Goal: Transaction & Acquisition: Download file/media

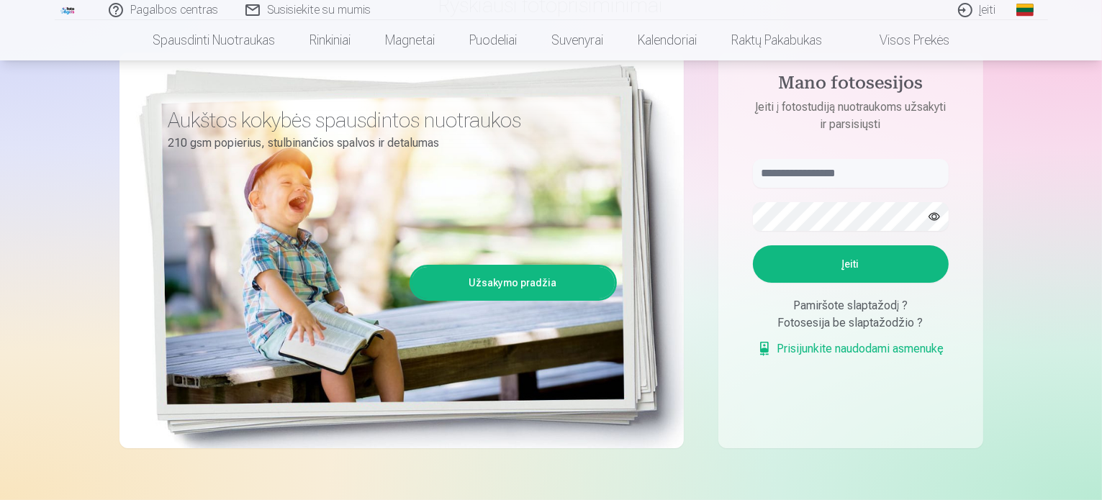
scroll to position [169, 0]
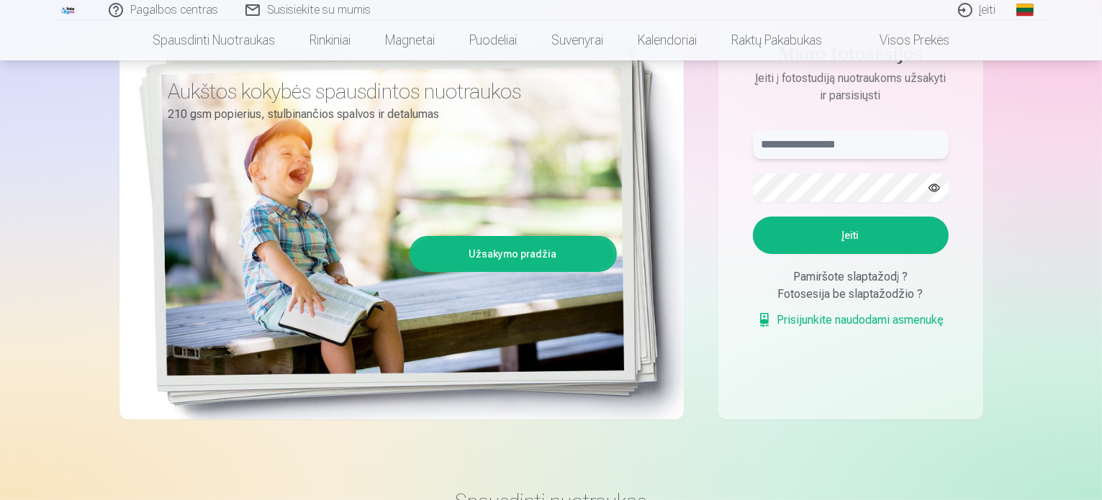
click at [797, 151] on input "text" at bounding box center [851, 144] width 196 height 29
click at [797, 148] on input "text" at bounding box center [851, 144] width 196 height 29
type input "**********"
click at [935, 189] on button "button" at bounding box center [933, 187] width 27 height 27
click at [802, 224] on button "Įeiti" at bounding box center [851, 235] width 196 height 37
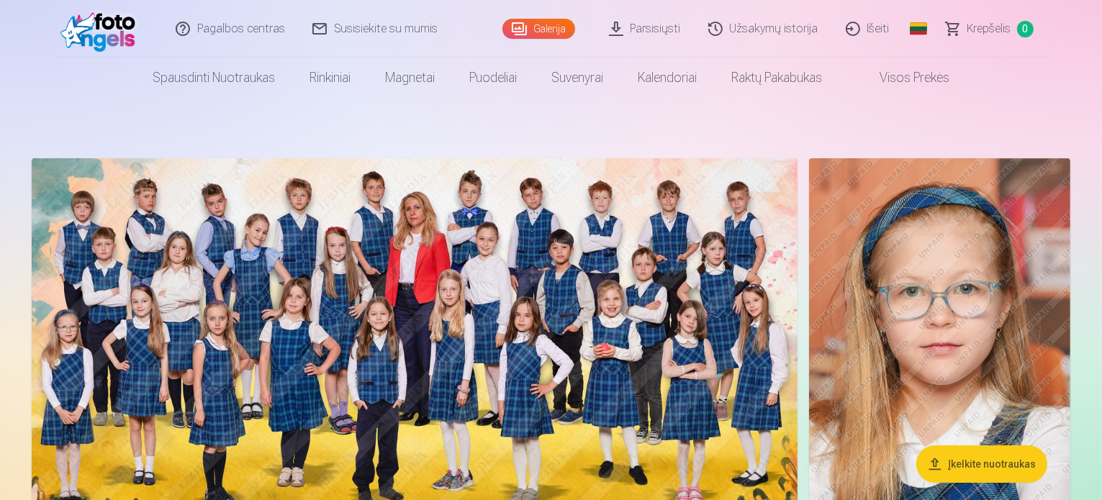
click at [530, 24] on link "Galerija" at bounding box center [538, 29] width 73 height 20
click at [398, 34] on link "Susisiekite su mumis" at bounding box center [375, 29] width 153 height 58
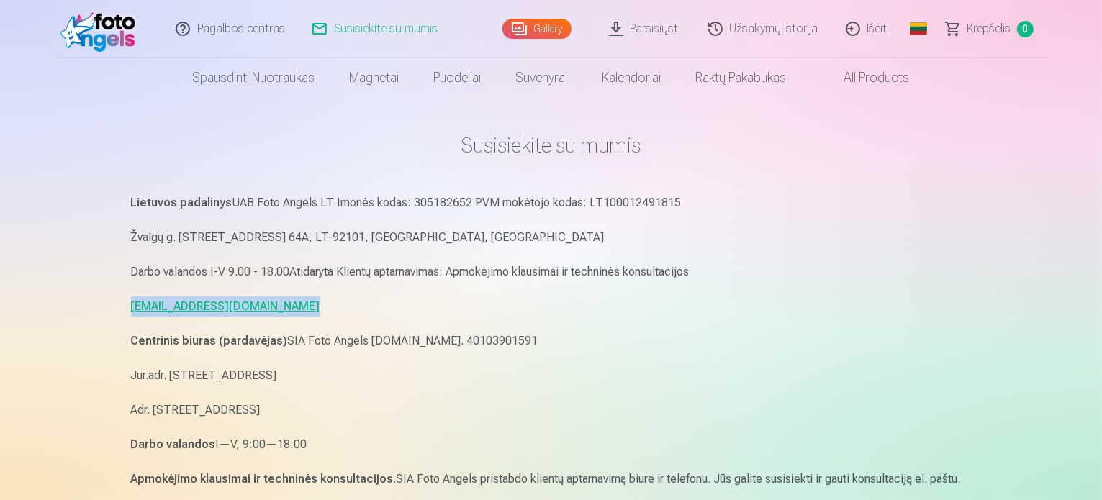
drag, startPoint x: 345, startPoint y: 307, endPoint x: 121, endPoint y: 287, distance: 224.6
click at [121, 287] on div "Susisiekite su mumis Lietuvos padalinys UAB Foto Angels LT Imonės kodas: 305182…" at bounding box center [551, 477] width 864 height 954
copy link "pagalba.fotoangels@gmail.com"
click at [792, 28] on link "Užsakymų istorija" at bounding box center [763, 29] width 137 height 58
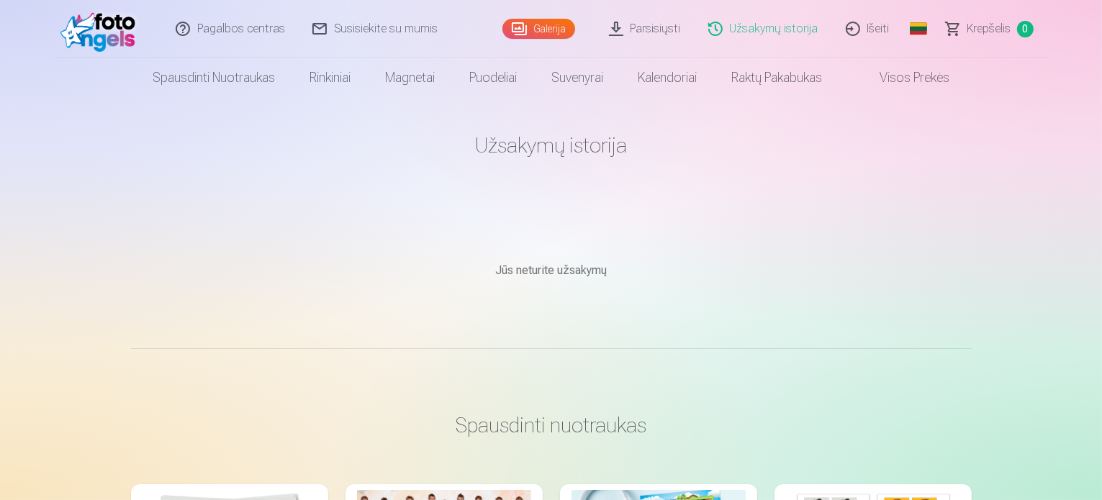
click at [644, 32] on link "Parsisiųsti" at bounding box center [645, 29] width 99 height 58
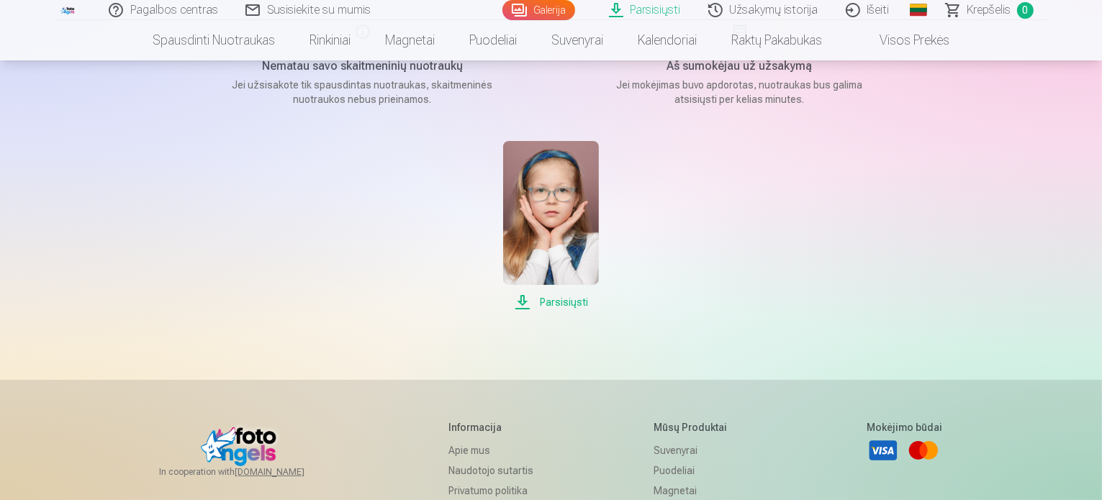
scroll to position [209, 0]
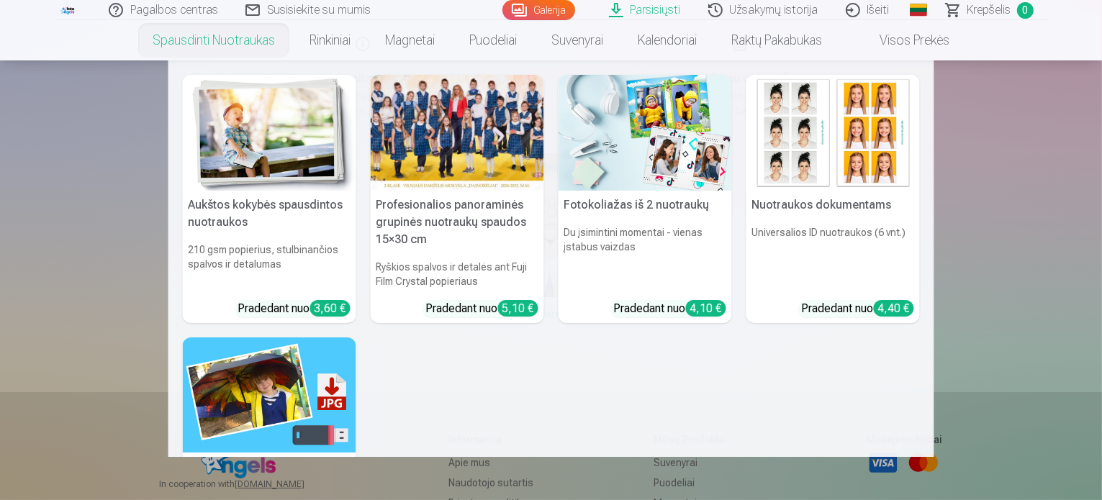
click at [188, 37] on link "Spausdinti nuotraukas" at bounding box center [213, 40] width 157 height 40
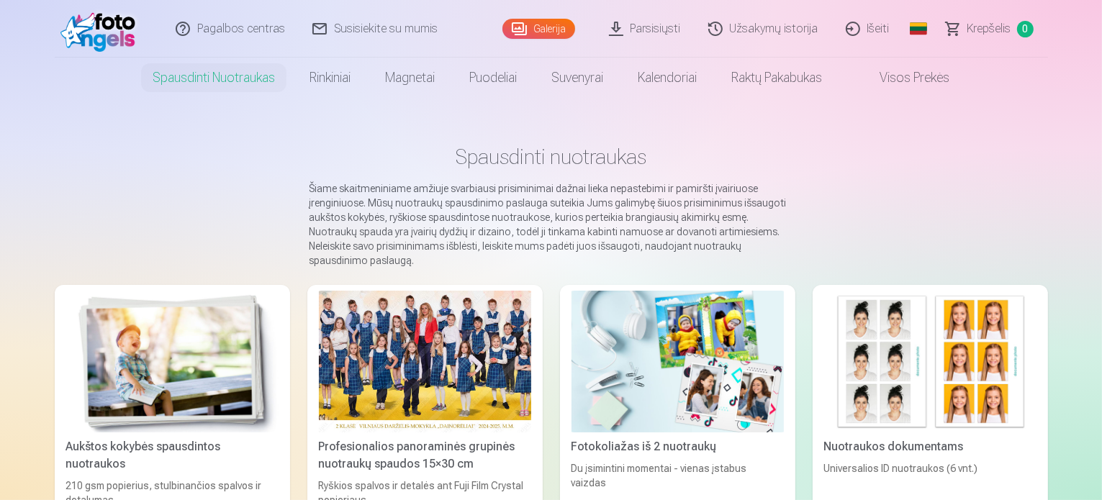
click at [540, 34] on link "Galerija" at bounding box center [538, 29] width 73 height 20
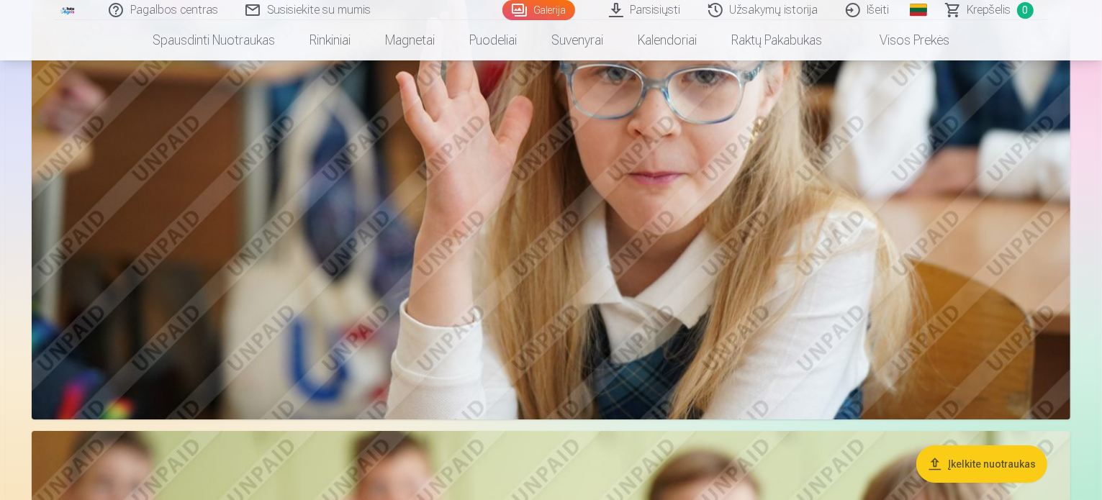
scroll to position [5143, 0]
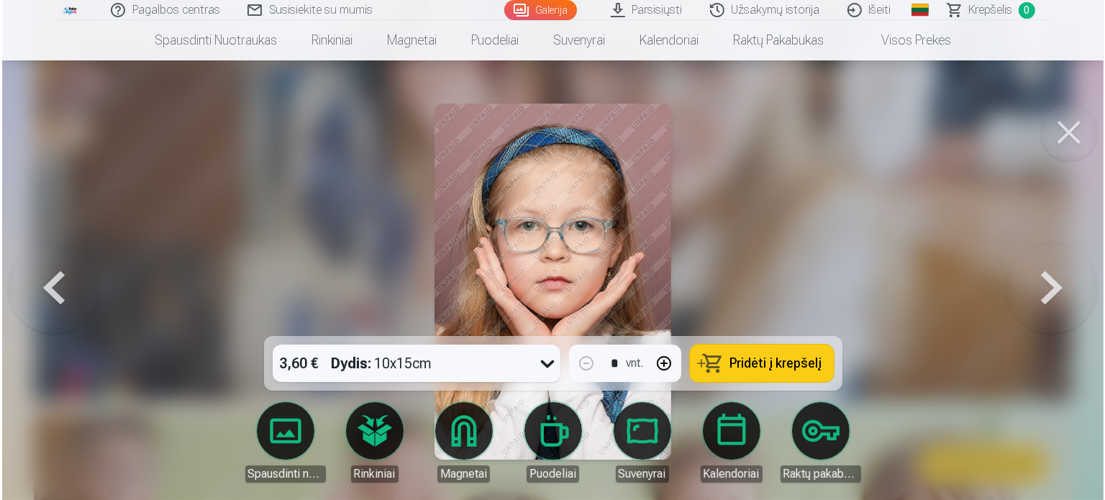
scroll to position [5159, 0]
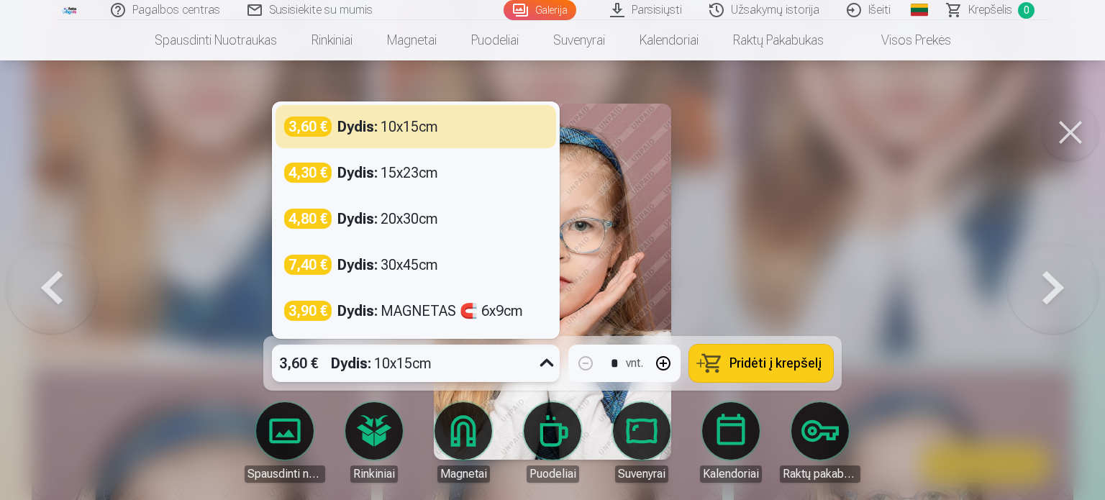
click at [541, 362] on icon at bounding box center [546, 363] width 23 height 23
click at [796, 177] on div at bounding box center [552, 250] width 1105 height 500
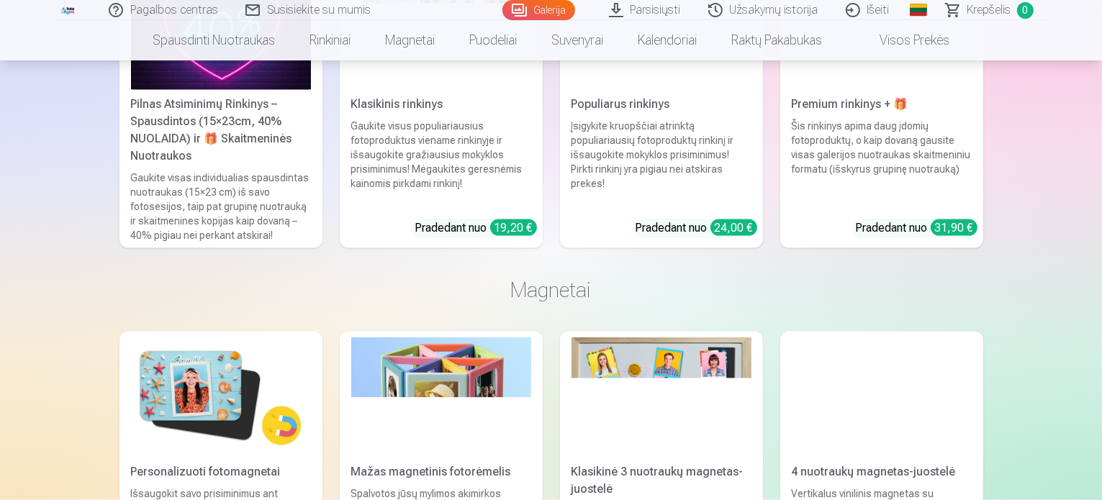
scroll to position [7619, 0]
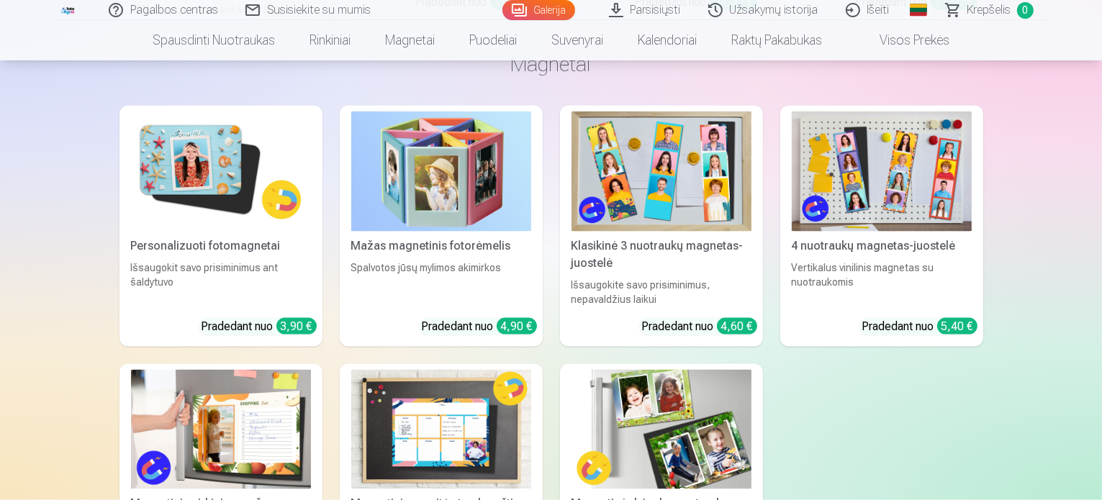
drag, startPoint x: 1100, startPoint y: 263, endPoint x: 1105, endPoint y: 233, distance: 30.5
